Goal: Task Accomplishment & Management: Manage account settings

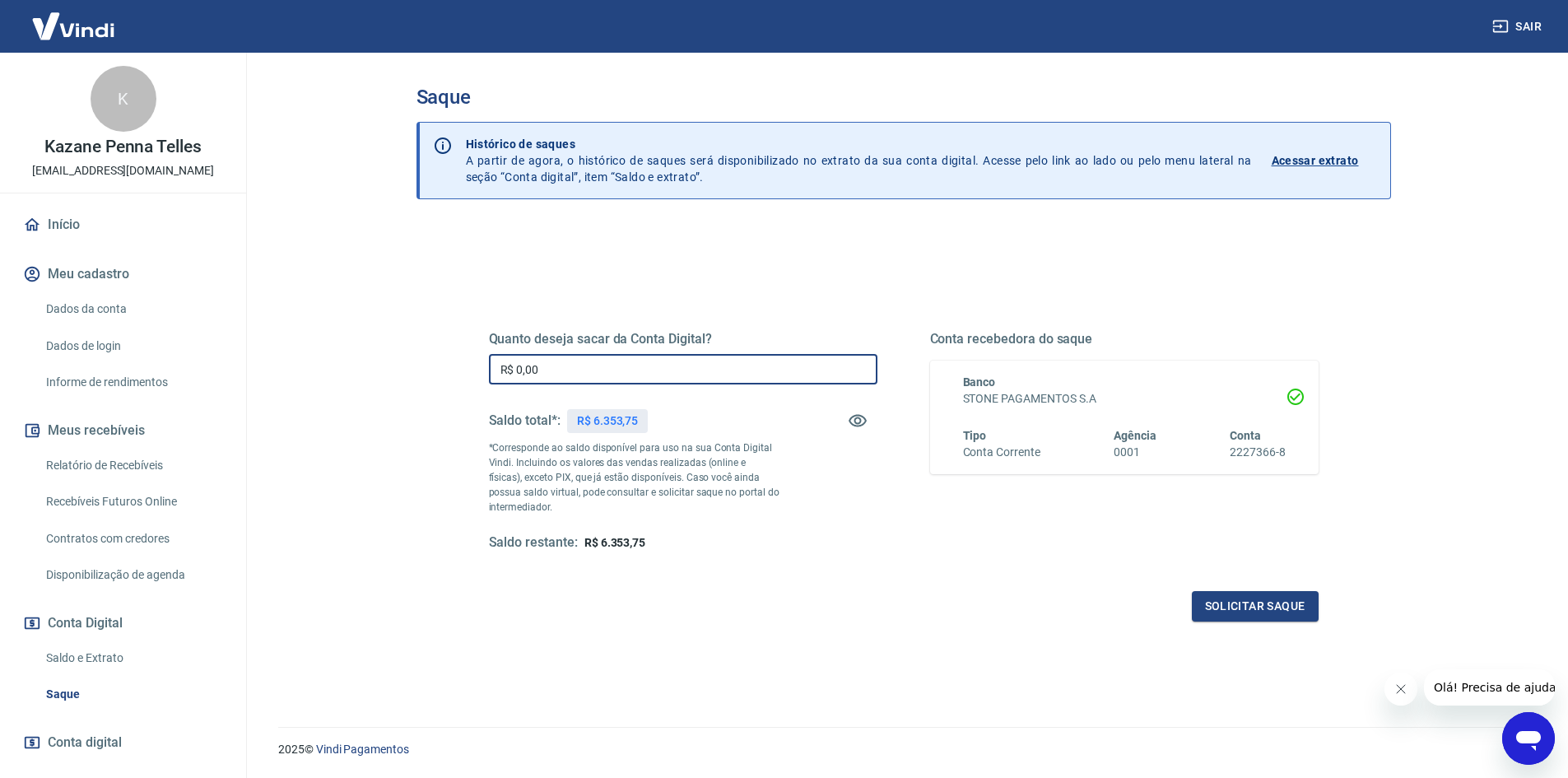
click at [520, 365] on input "R$ 0,00" at bounding box center [683, 370] width 388 height 31
click at [548, 354] on div "Quanto deseja sacar da Conta Digital? R$ 0,00 ​ Saldo total*: R$ 6.353,75 *Corr…" at bounding box center [683, 441] width 388 height 221
click at [549, 362] on input "R$ 0,00" at bounding box center [683, 370] width 388 height 31
click at [546, 373] on input "R$ 0,00" at bounding box center [683, 370] width 388 height 31
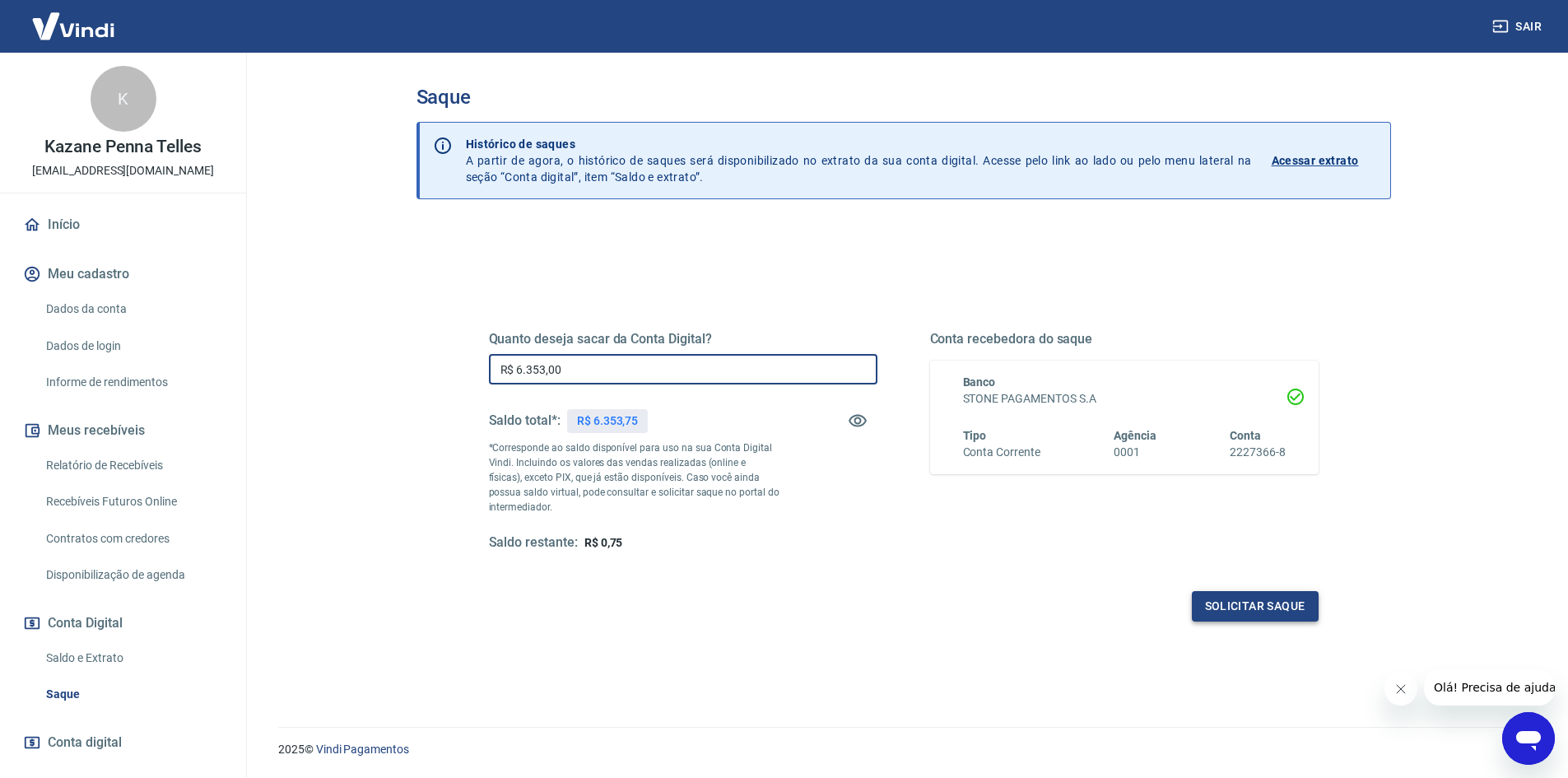
type input "R$ 6.353,00"
click at [1246, 611] on button "Solicitar saque" at bounding box center [1255, 607] width 127 height 31
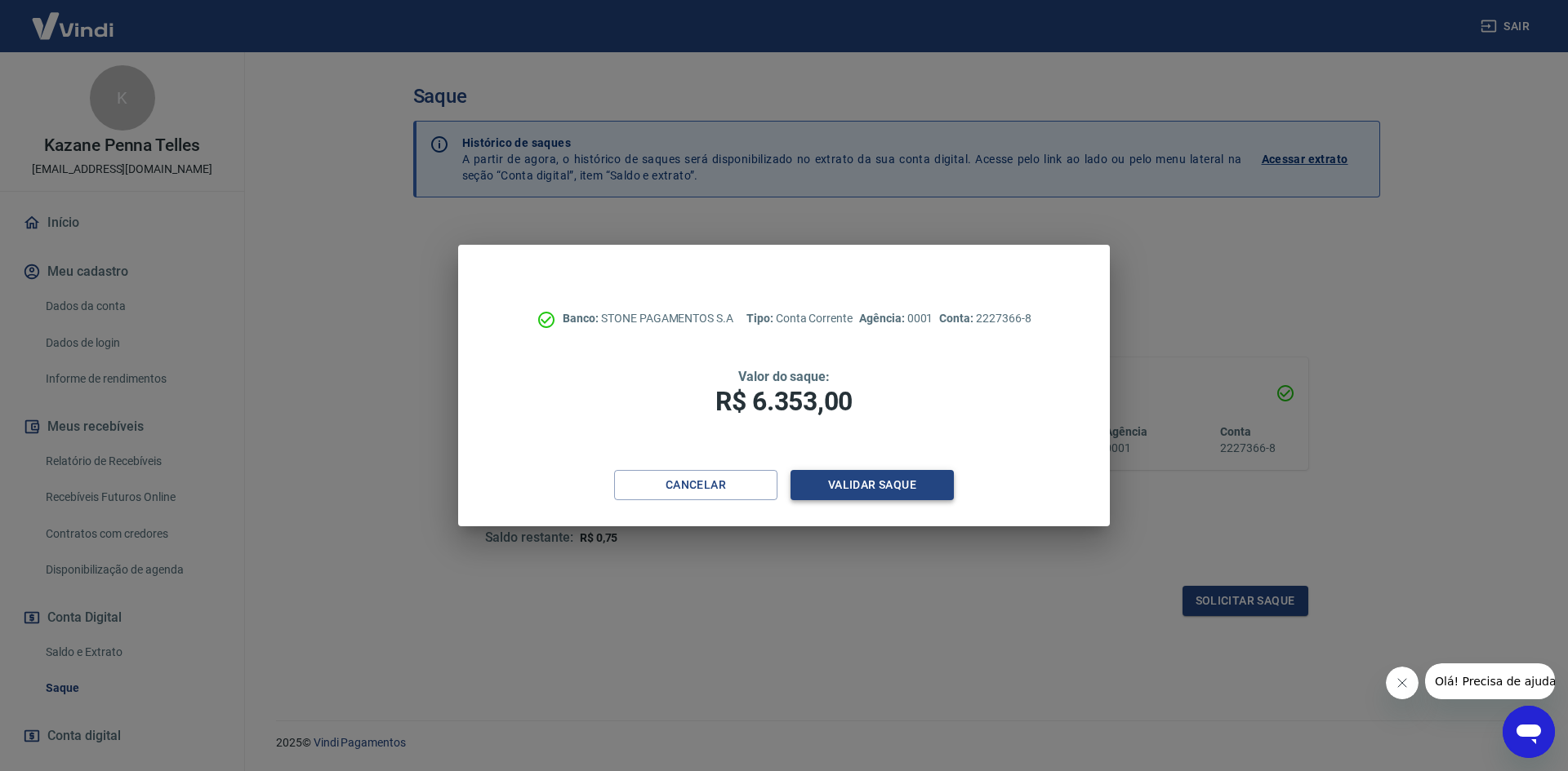
click at [888, 473] on button "Validar saque" at bounding box center [872, 486] width 163 height 30
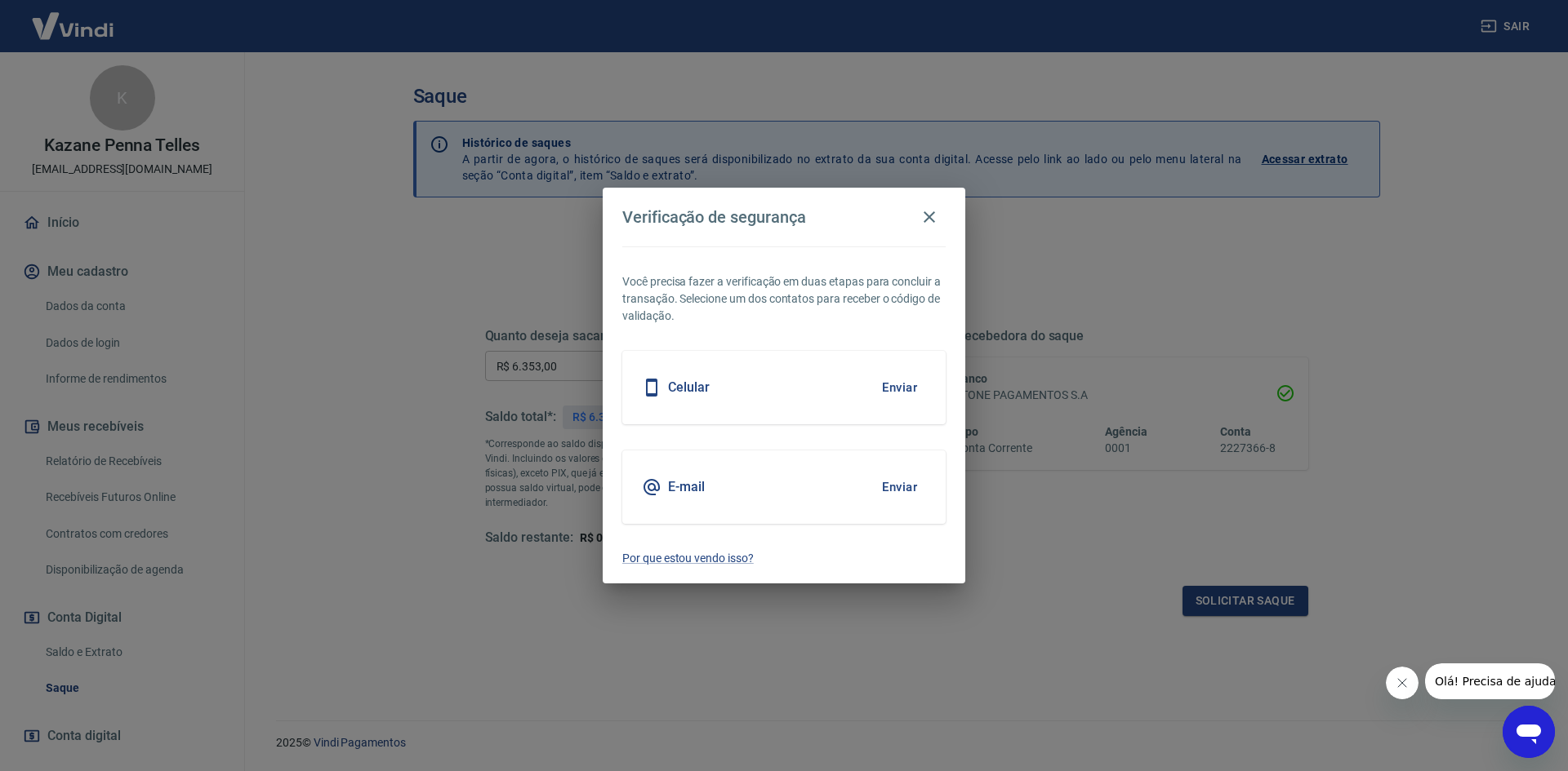
click at [899, 386] on button "Enviar" at bounding box center [899, 388] width 53 height 35
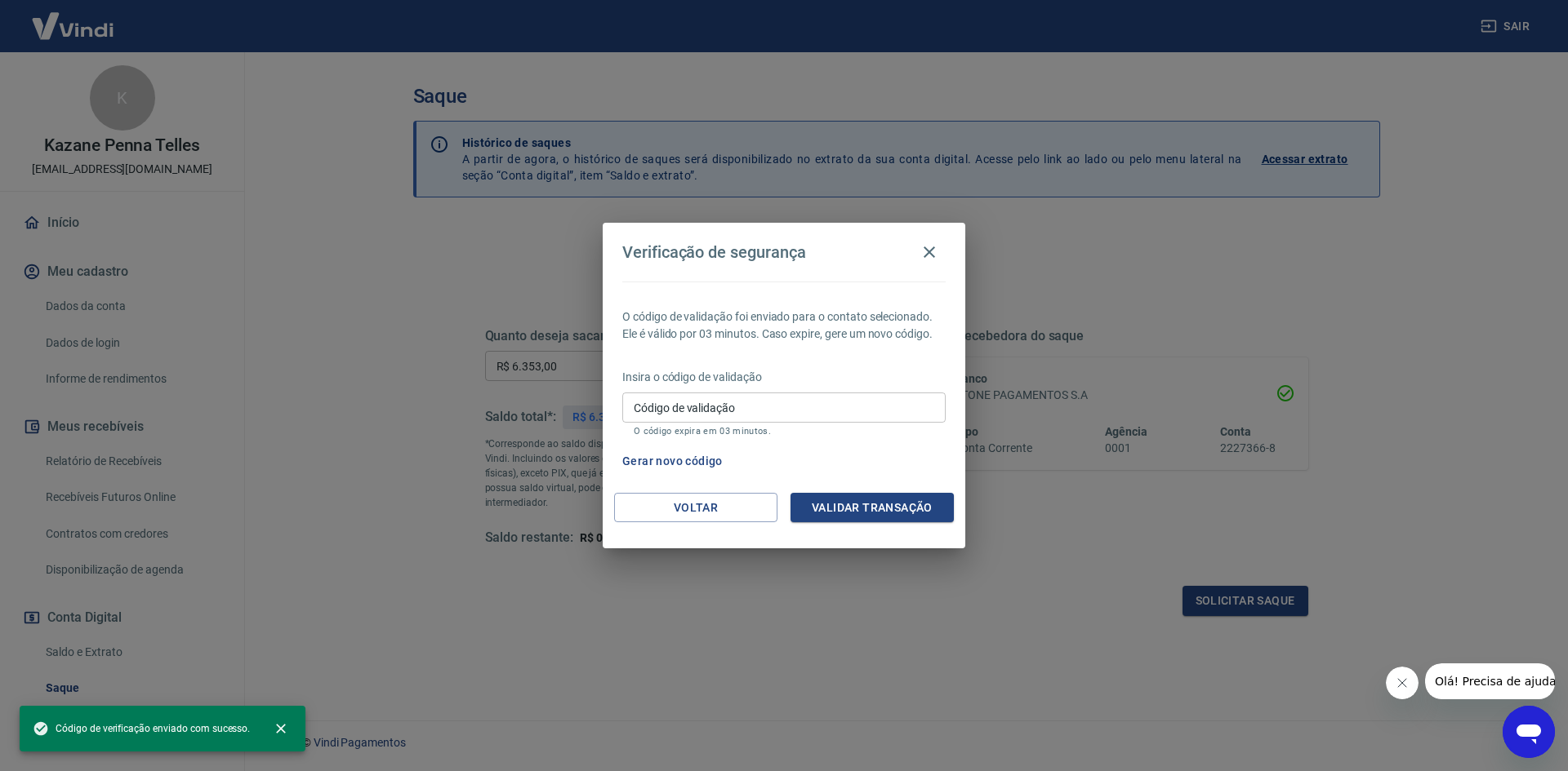
click at [858, 408] on input "Código de validação" at bounding box center [783, 408] width 324 height 30
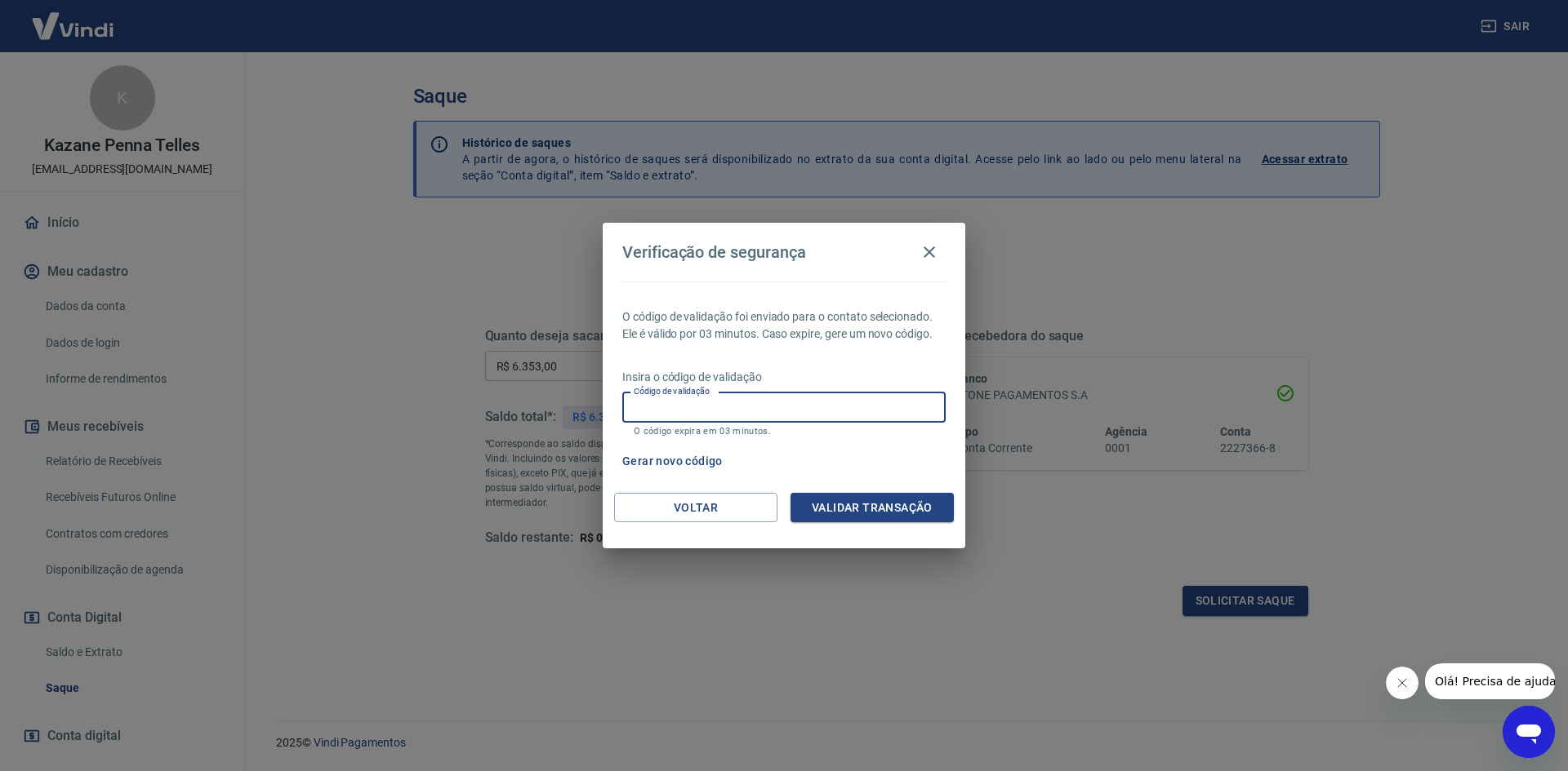
click at [875, 410] on input "Código de validação" at bounding box center [783, 408] width 324 height 30
click at [880, 502] on button "Validar transação" at bounding box center [872, 508] width 163 height 30
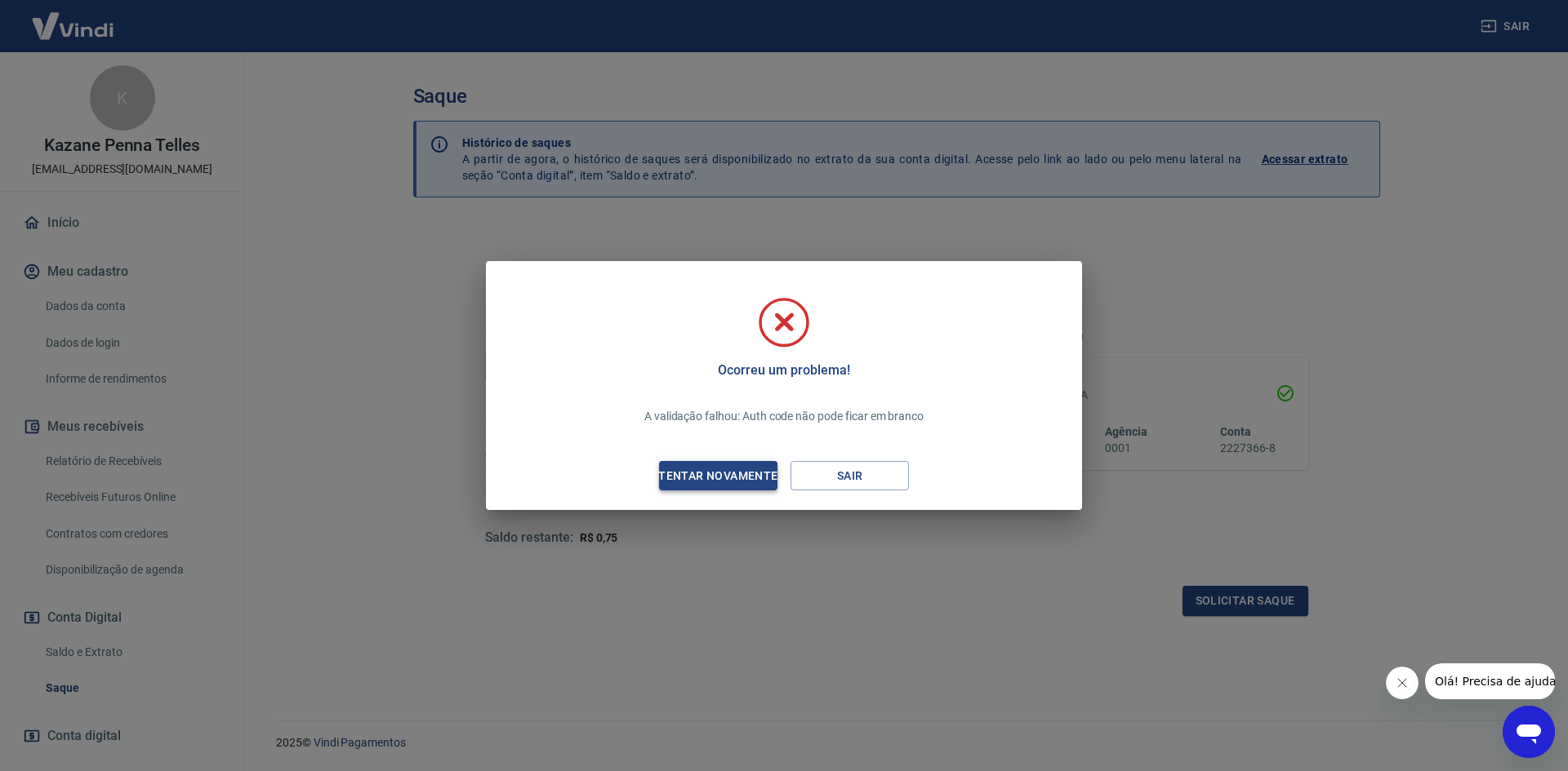
click at [737, 473] on div "Tentar novamente" at bounding box center [717, 476] width 158 height 20
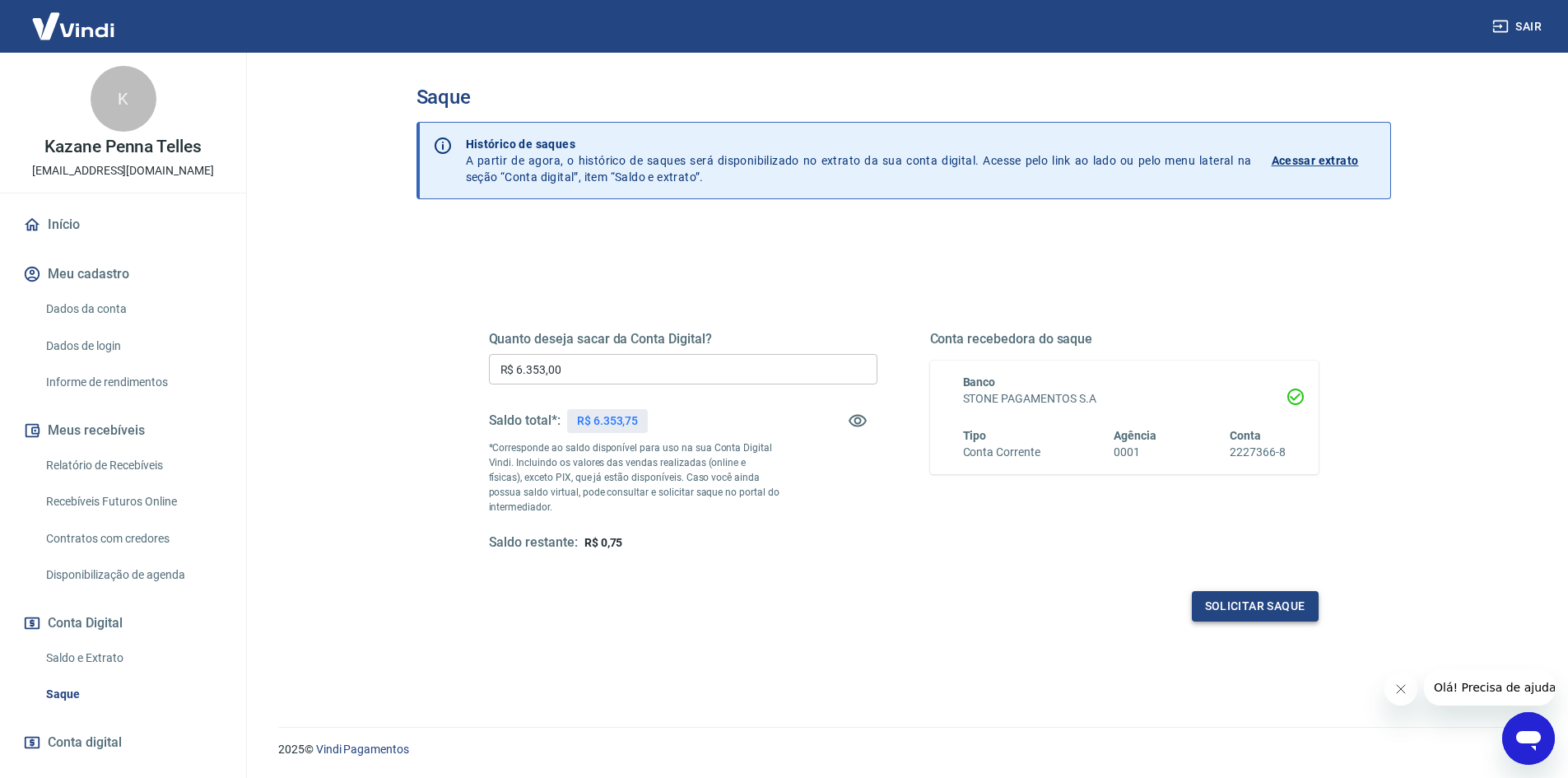
click at [1259, 602] on button "Solicitar saque" at bounding box center [1255, 607] width 127 height 31
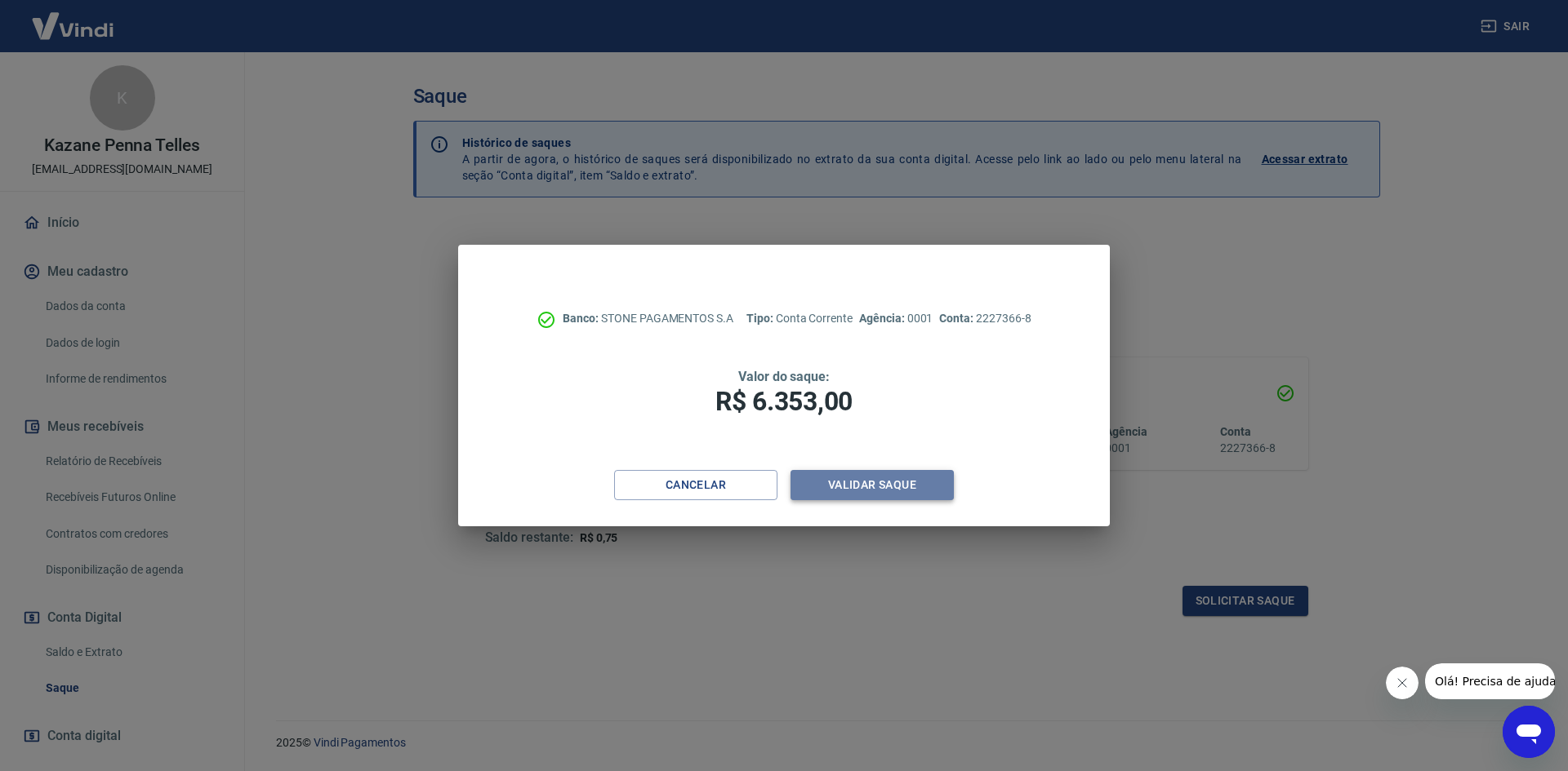
click at [908, 490] on button "Validar saque" at bounding box center [872, 486] width 163 height 30
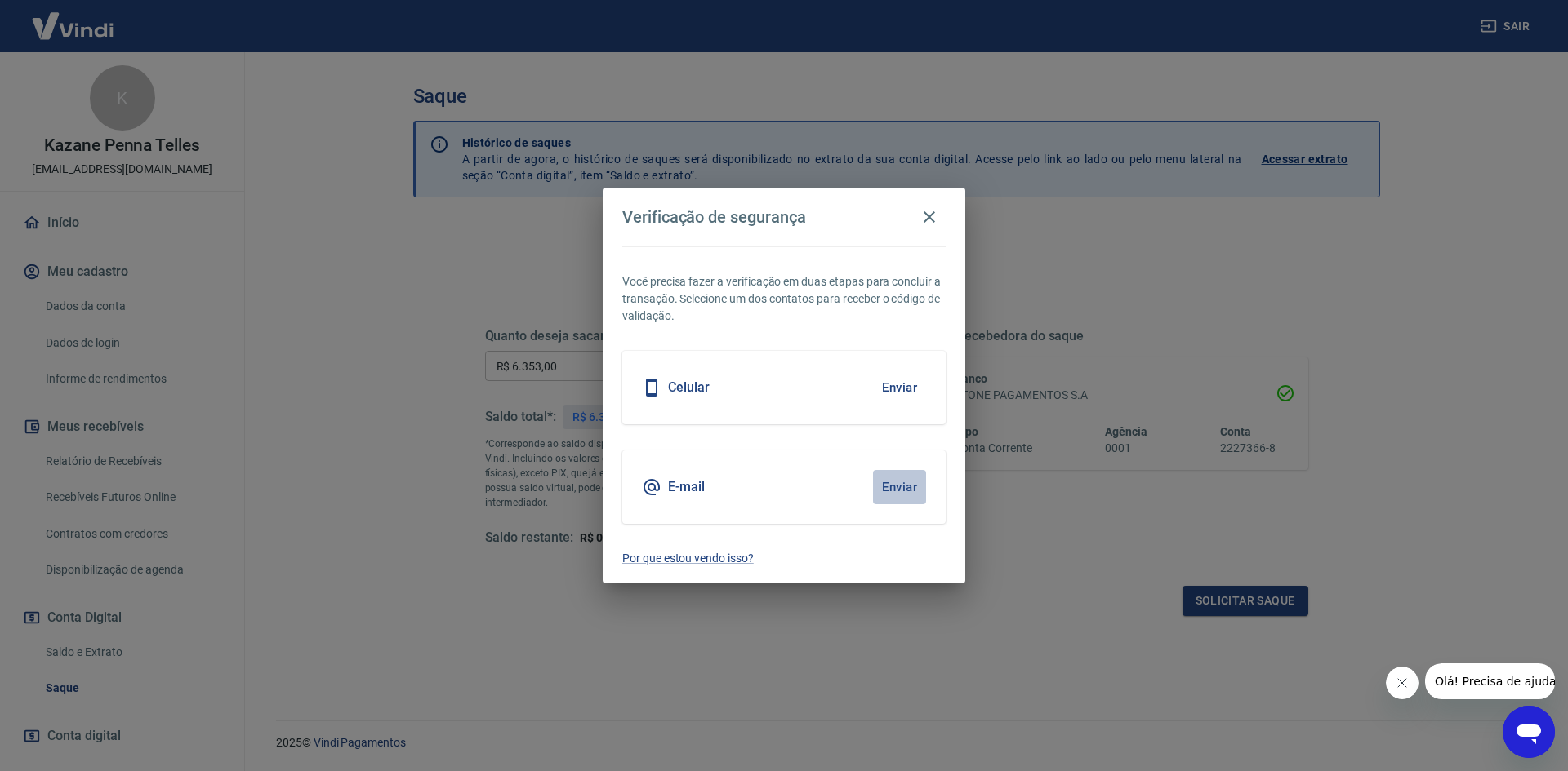
click at [903, 486] on button "Enviar" at bounding box center [899, 487] width 53 height 35
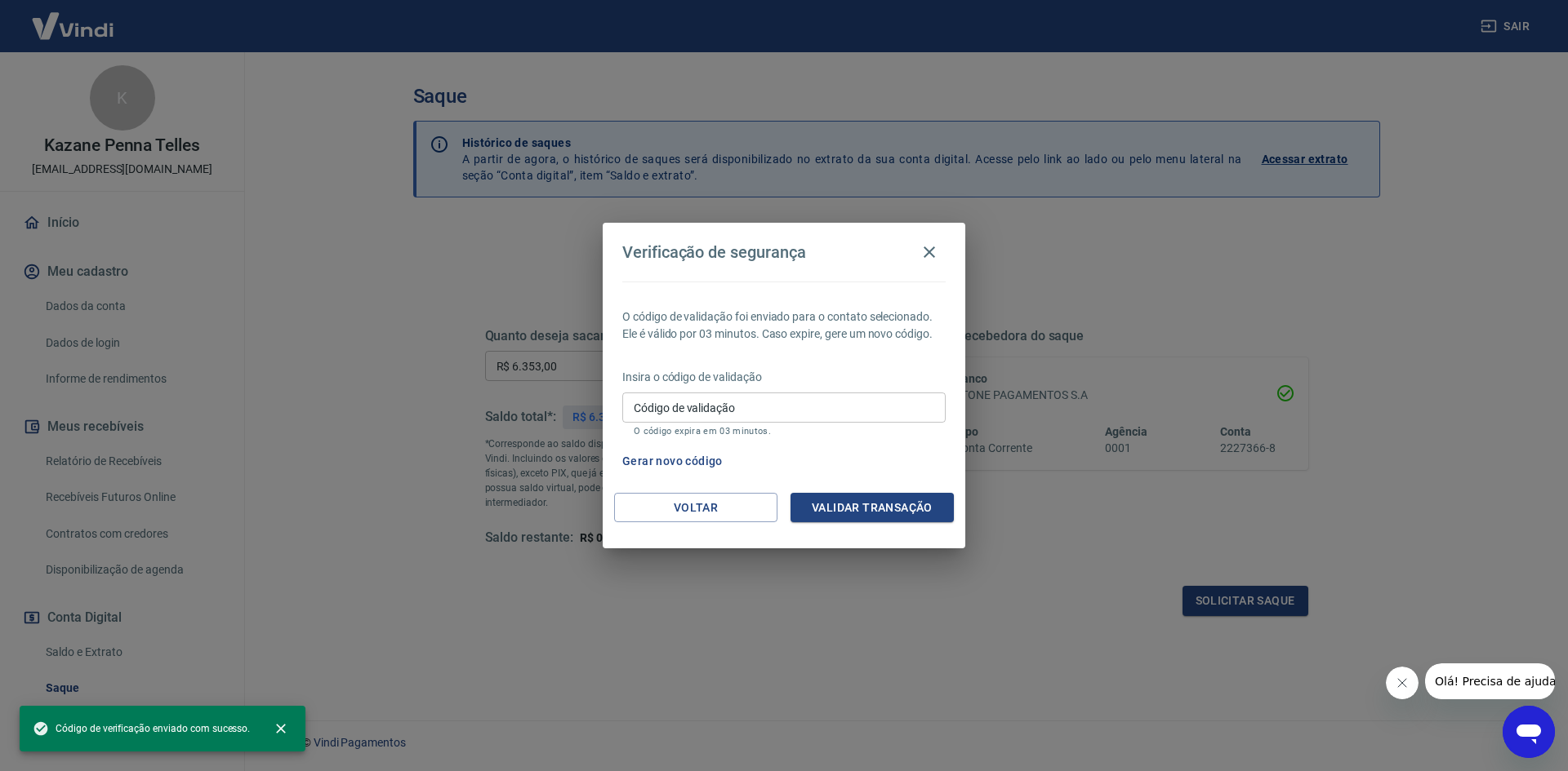
click at [1544, 733] on div "Abrir janela de mensagens" at bounding box center [1528, 732] width 49 height 49
